Goal: Transaction & Acquisition: Purchase product/service

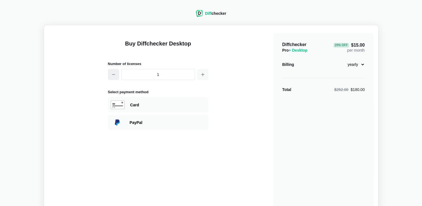
click at [114, 71] on button "button" at bounding box center [113, 74] width 11 height 11
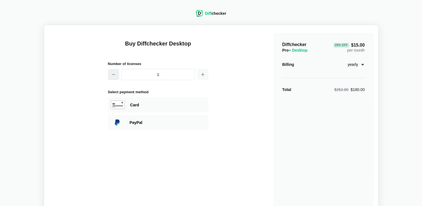
click at [114, 71] on button "button" at bounding box center [113, 74] width 11 height 11
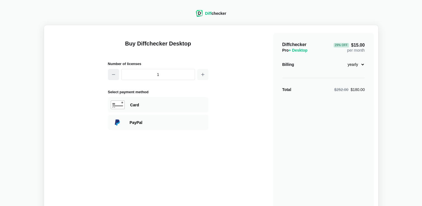
click at [114, 71] on button "button" at bounding box center [113, 74] width 11 height 11
